Goal: Contribute content: Add original content to the website for others to see

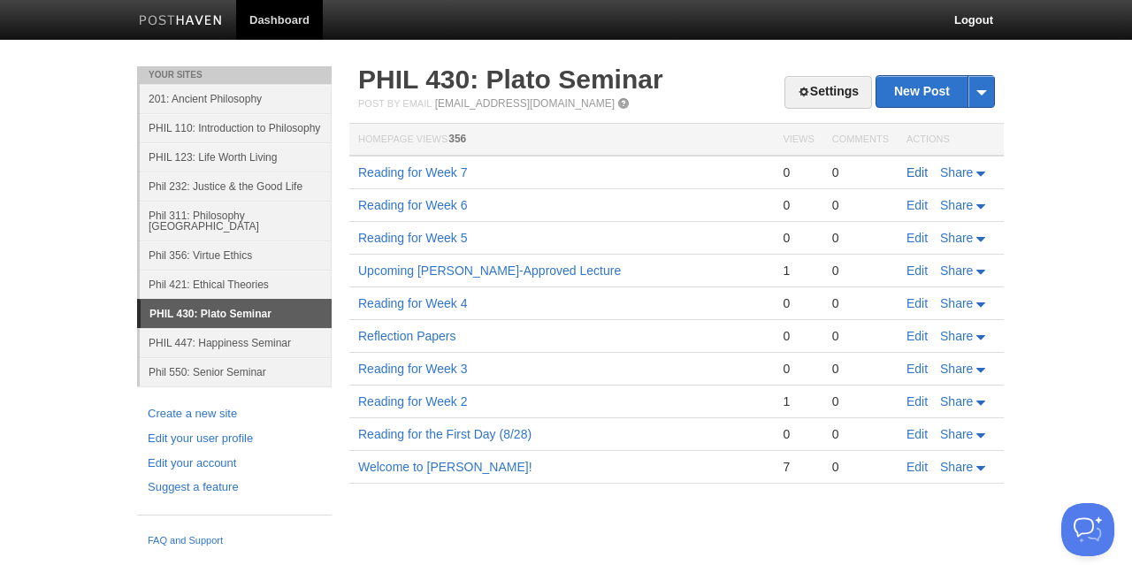
click at [909, 178] on link "Edit" at bounding box center [916, 172] width 21 height 14
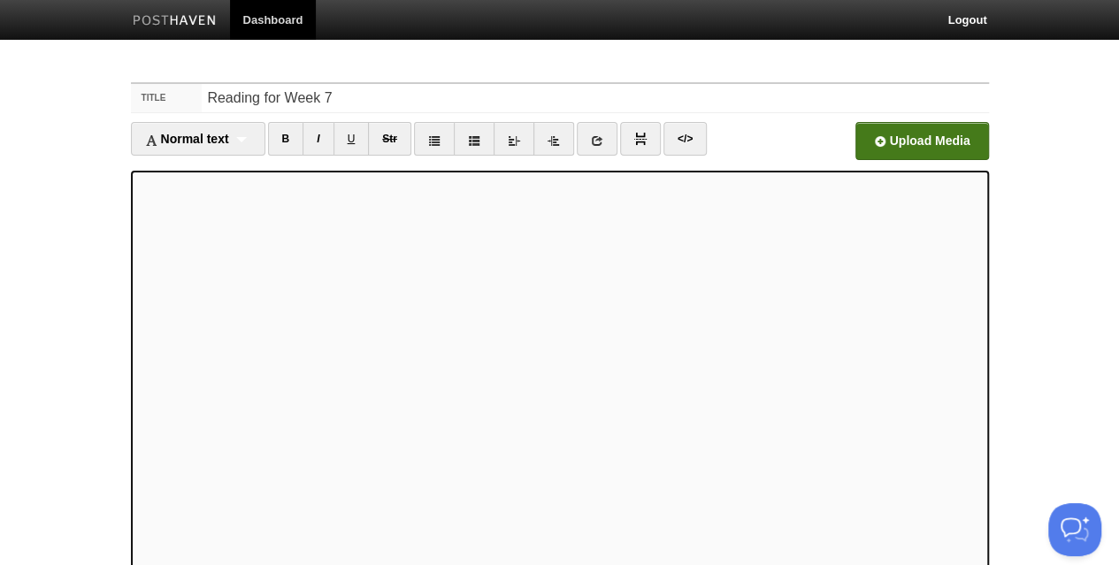
click at [894, 134] on input "file" at bounding box center [387, 146] width 1339 height 90
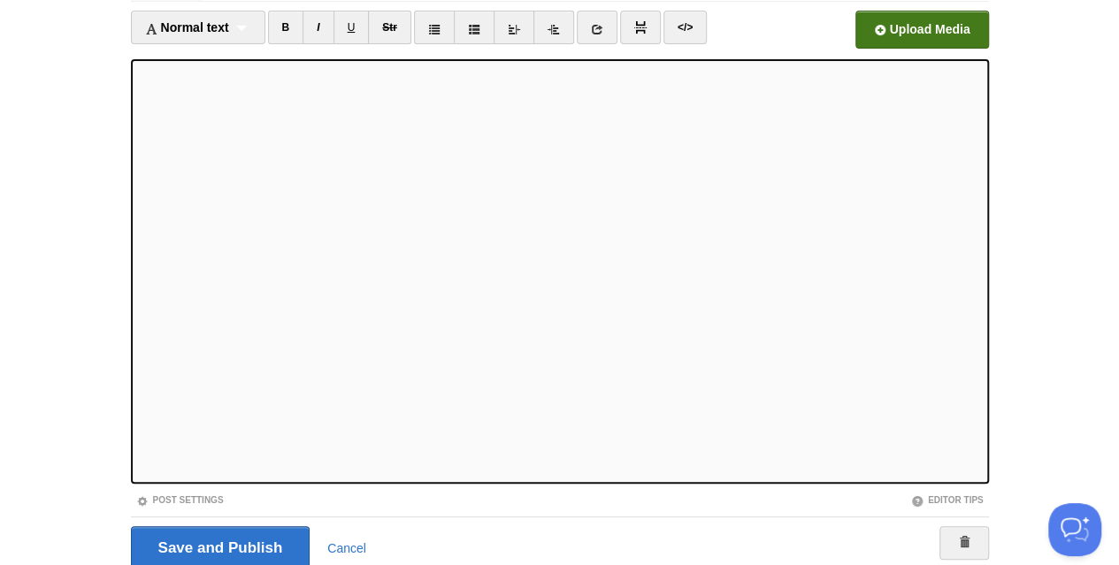
scroll to position [180, 0]
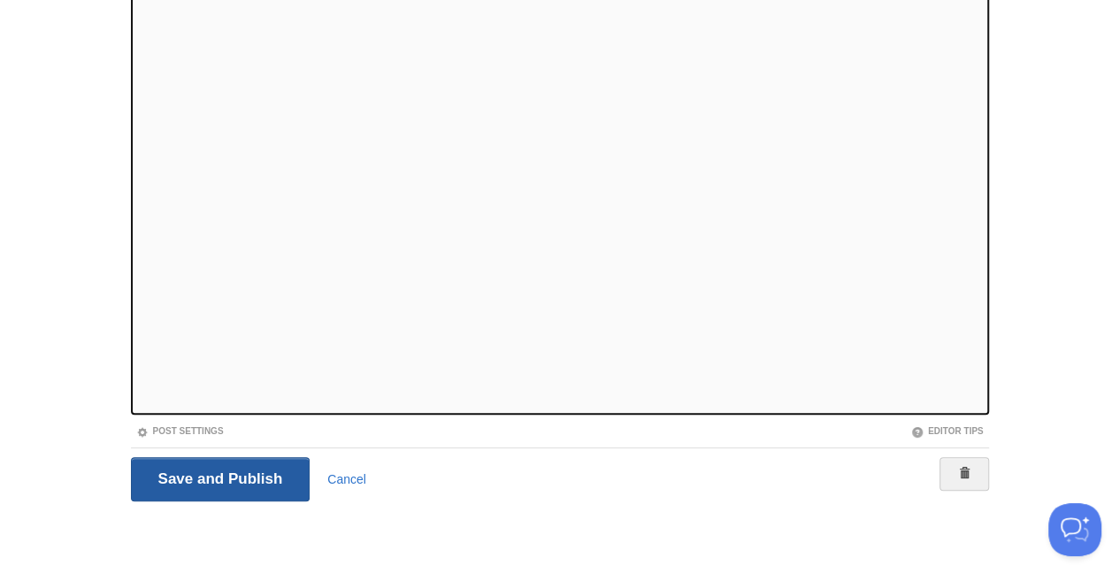
click at [193, 461] on input "Save and Publish" at bounding box center [221, 479] width 180 height 44
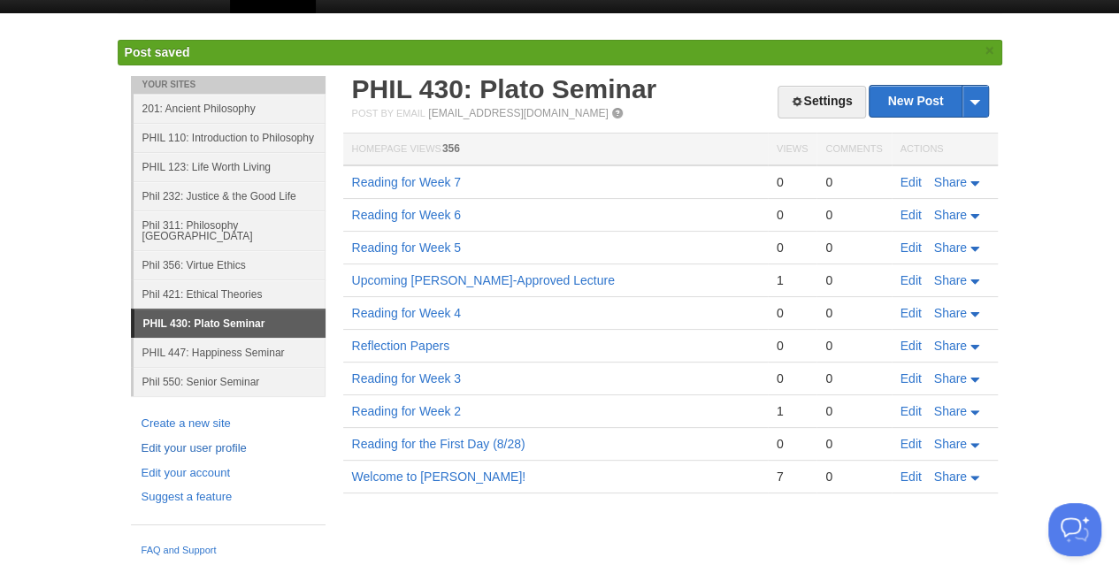
scroll to position [11, 0]
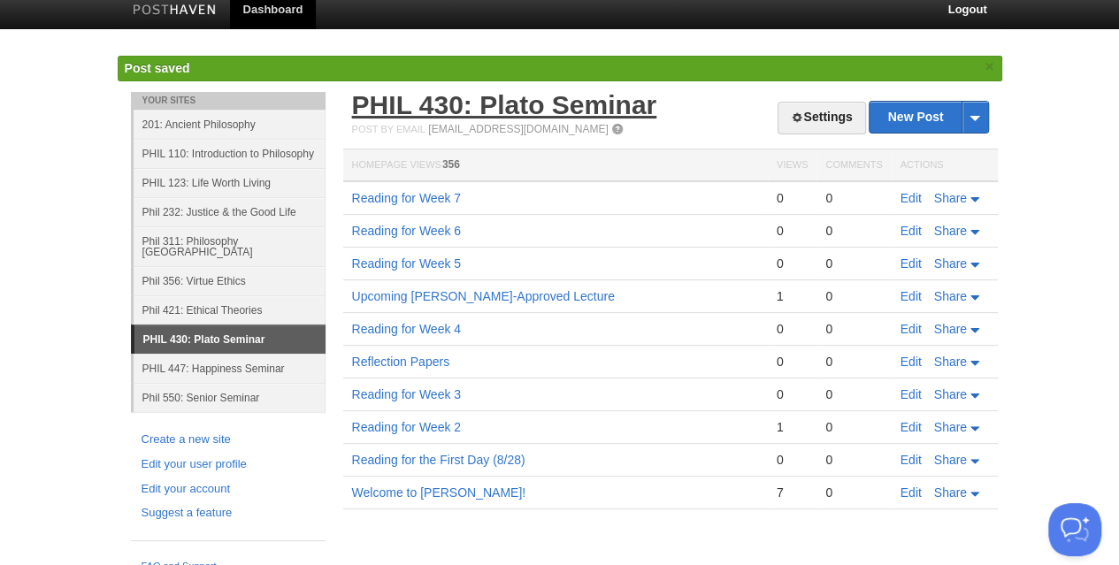
click at [450, 109] on link "PHIL 430: Plato Seminar" at bounding box center [504, 104] width 305 height 29
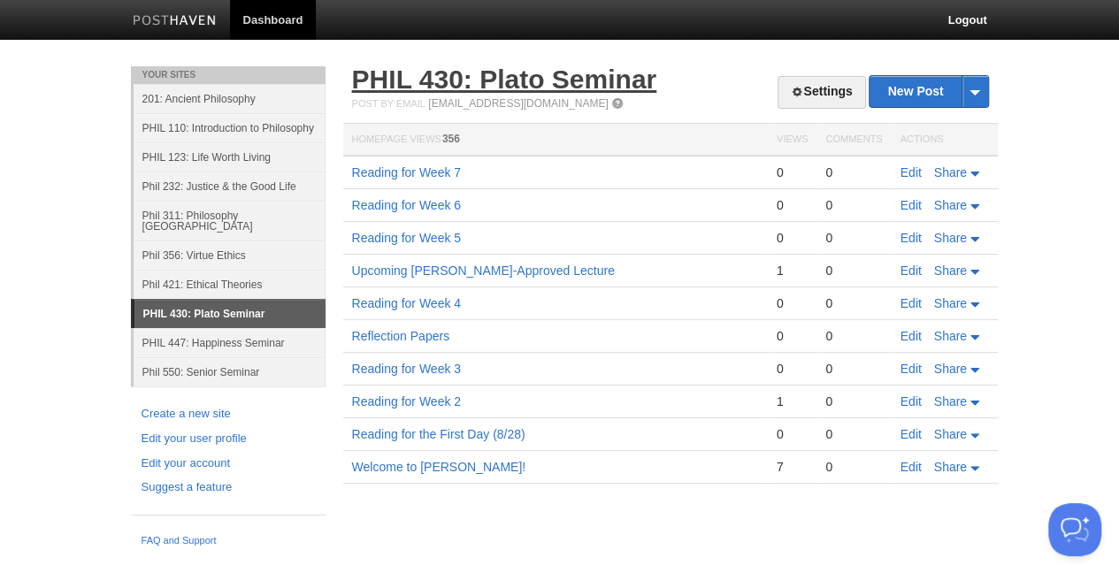
scroll to position [0, 0]
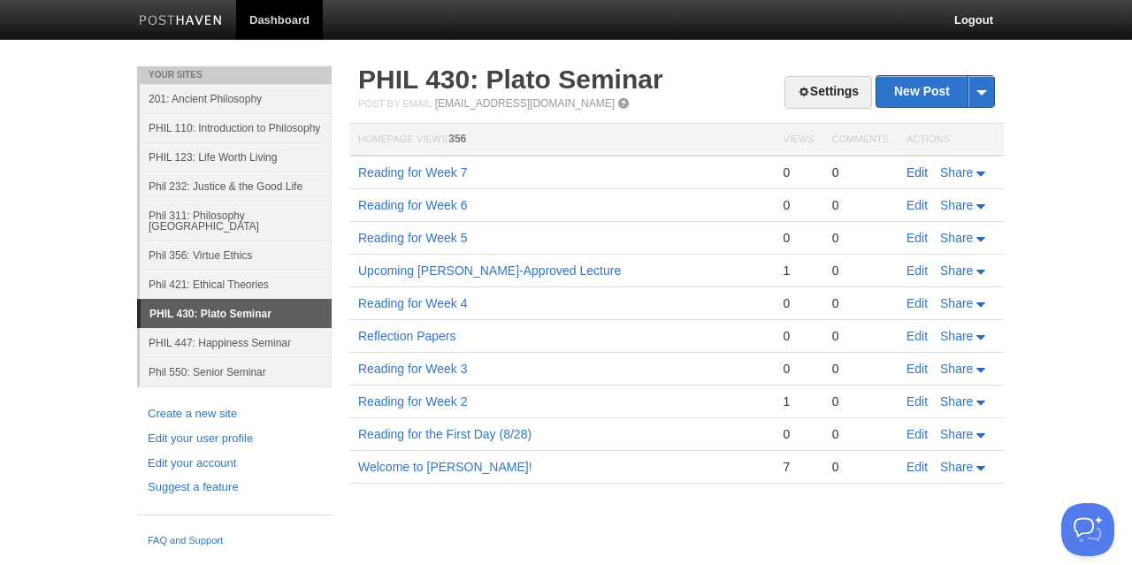
click at [909, 171] on link "Edit" at bounding box center [916, 172] width 21 height 14
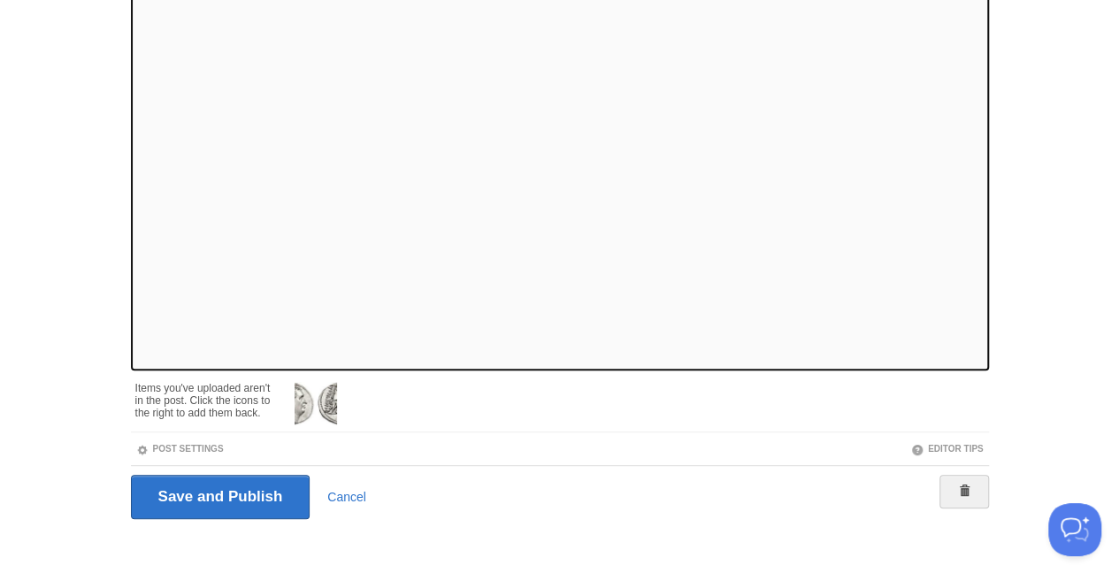
scroll to position [242, 0]
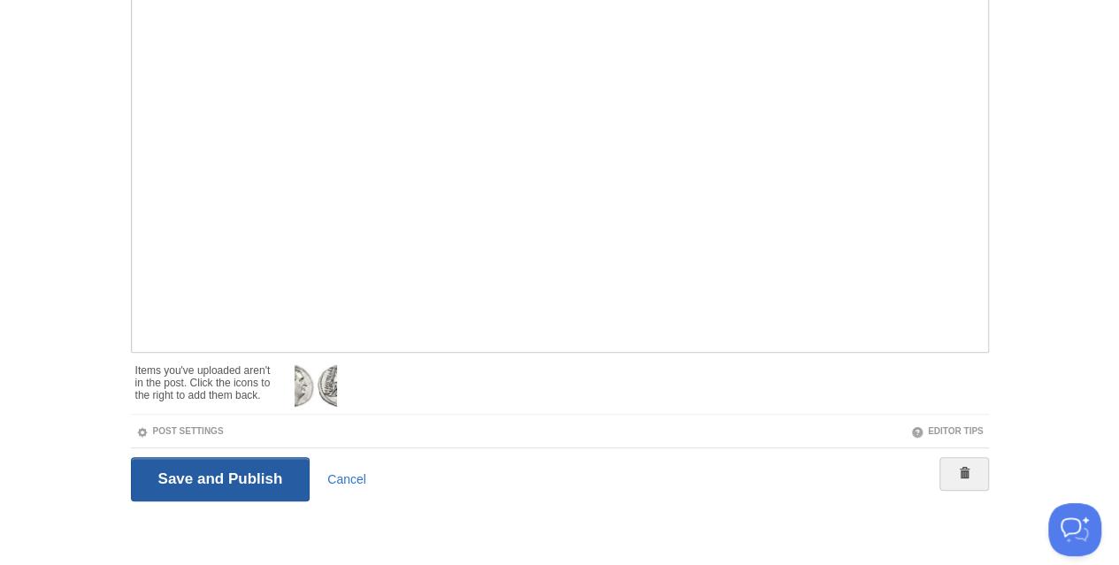
click at [145, 484] on input "Save and Publish" at bounding box center [221, 479] width 180 height 44
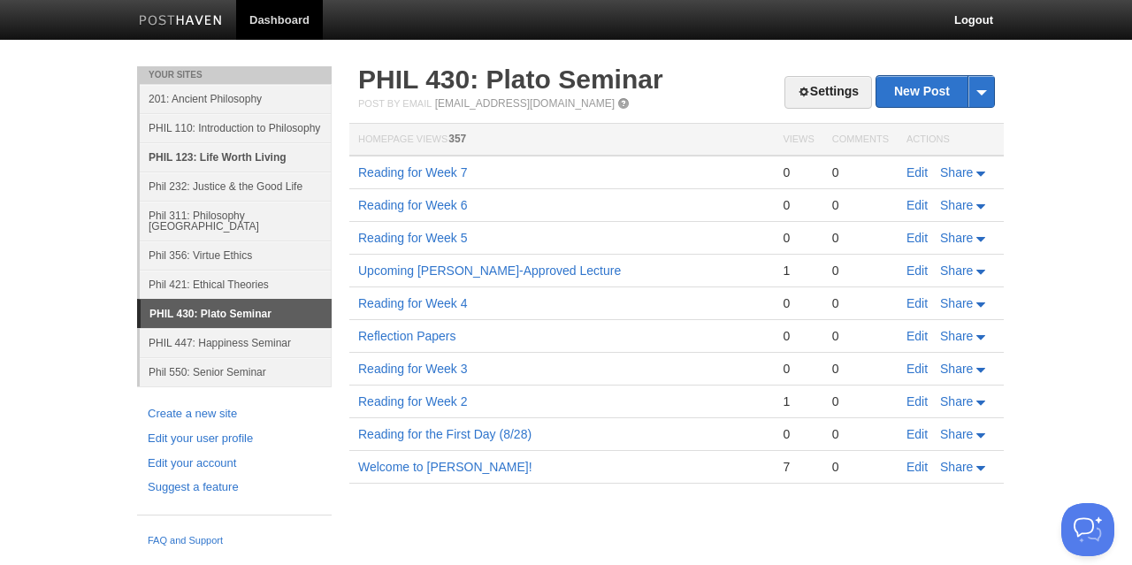
click at [220, 158] on link "PHIL 123: Life Worth Living" at bounding box center [236, 156] width 192 height 29
